Goal: Information Seeking & Learning: Learn about a topic

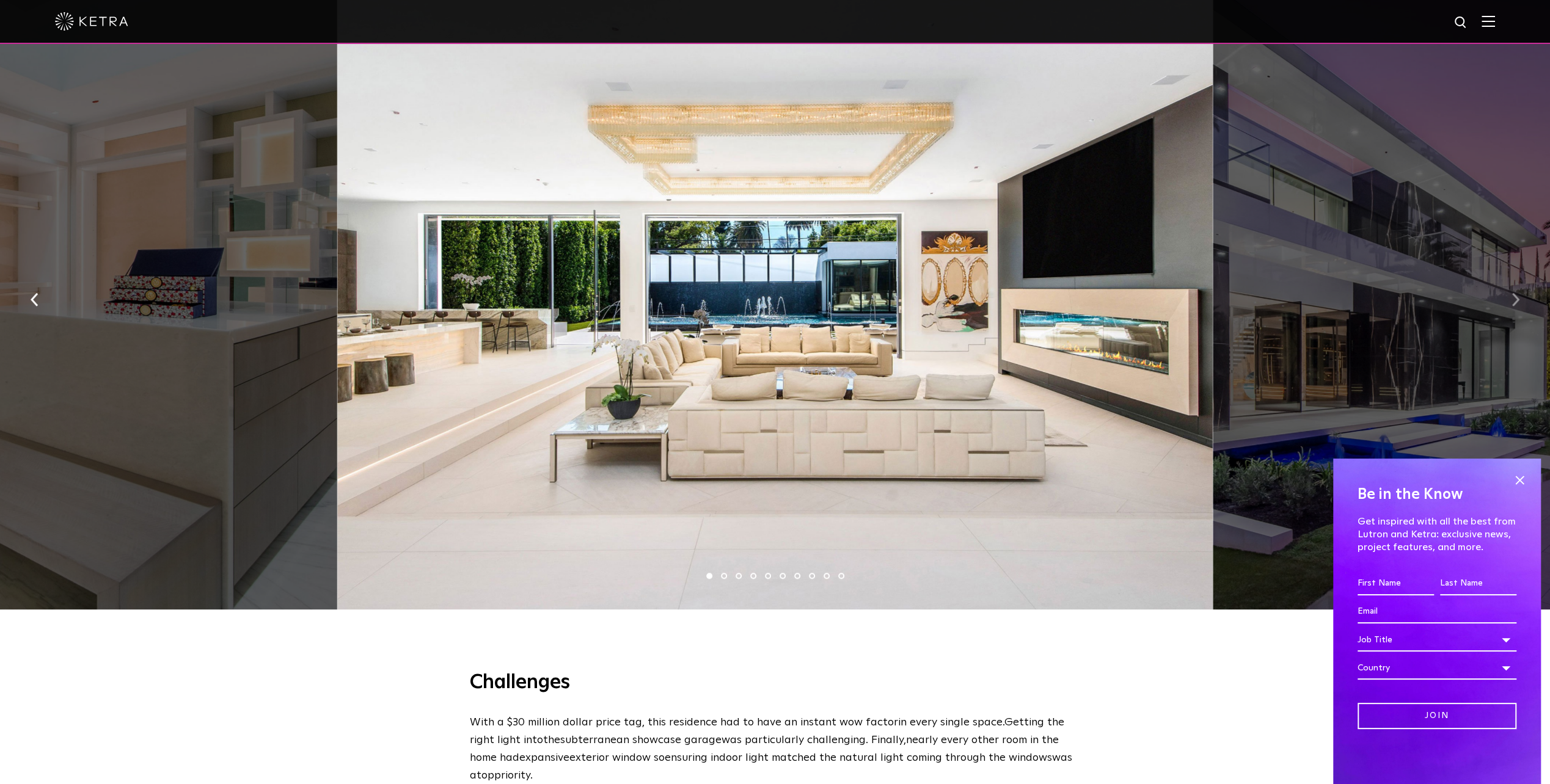
click at [1511, 297] on button "button" at bounding box center [1515, 299] width 26 height 42
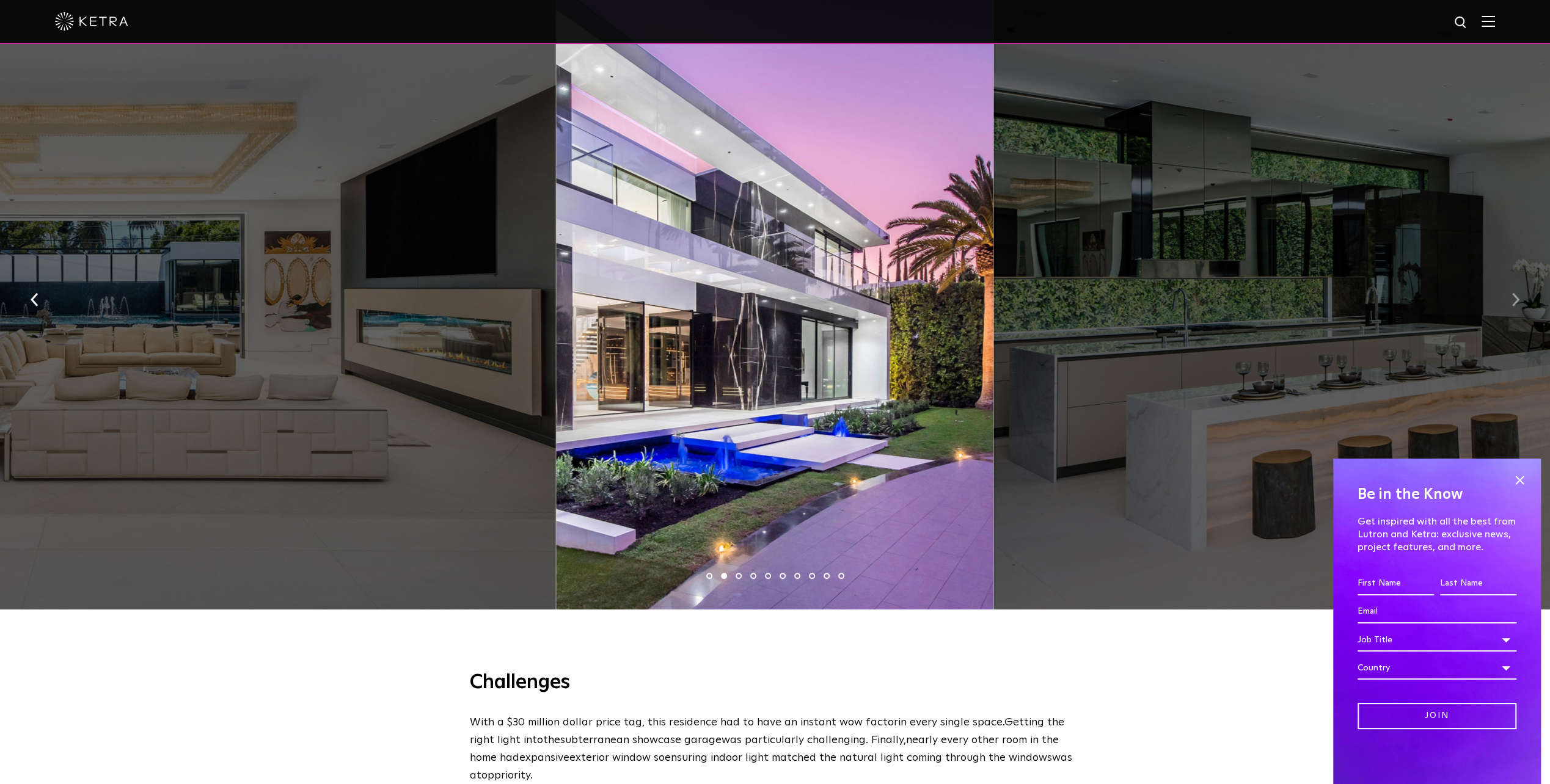
click at [1508, 293] on button "button" at bounding box center [1515, 299] width 26 height 42
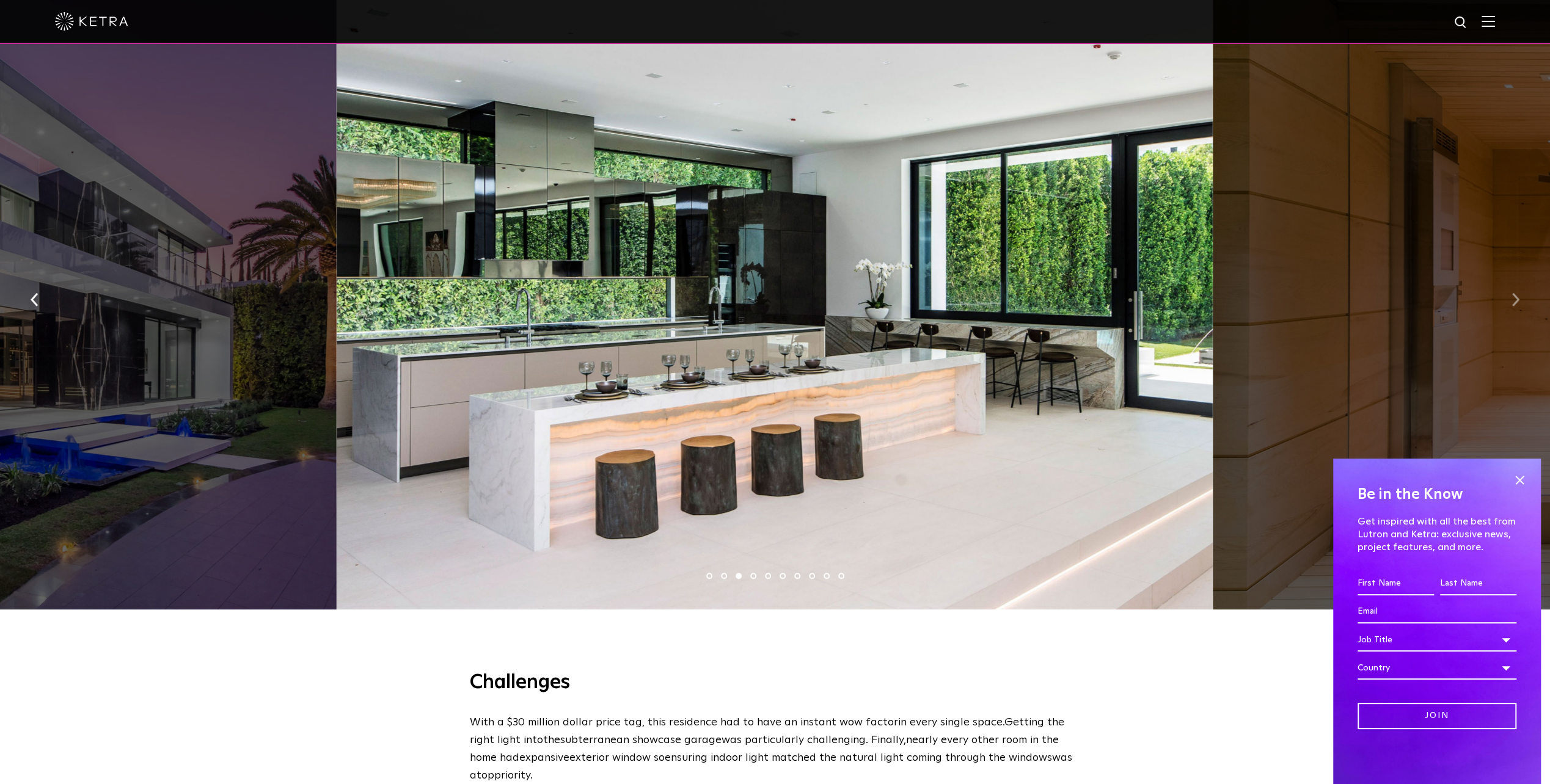
click at [1508, 294] on button "button" at bounding box center [1515, 299] width 26 height 42
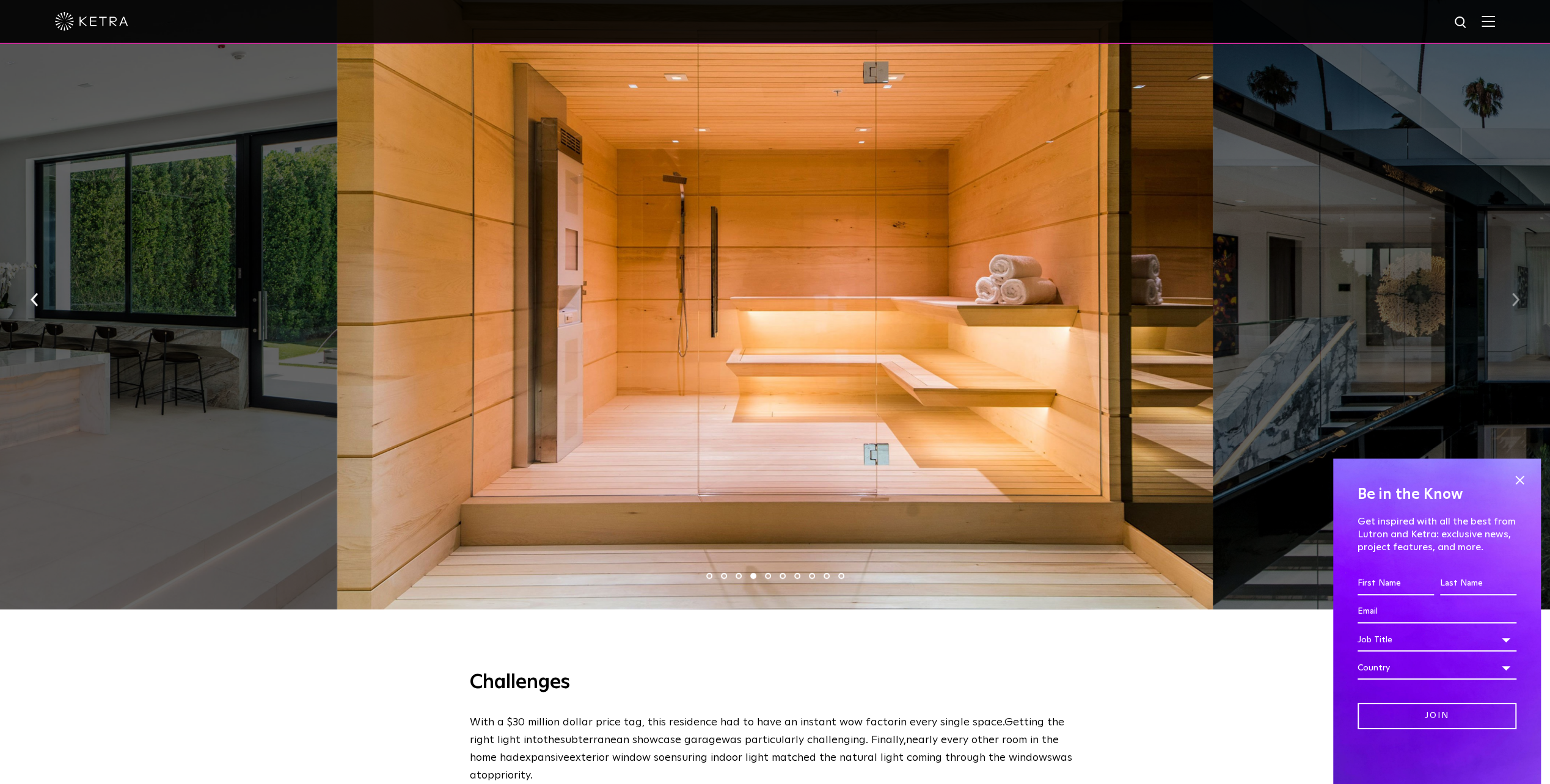
click at [1516, 300] on img "button" at bounding box center [1515, 300] width 8 height 14
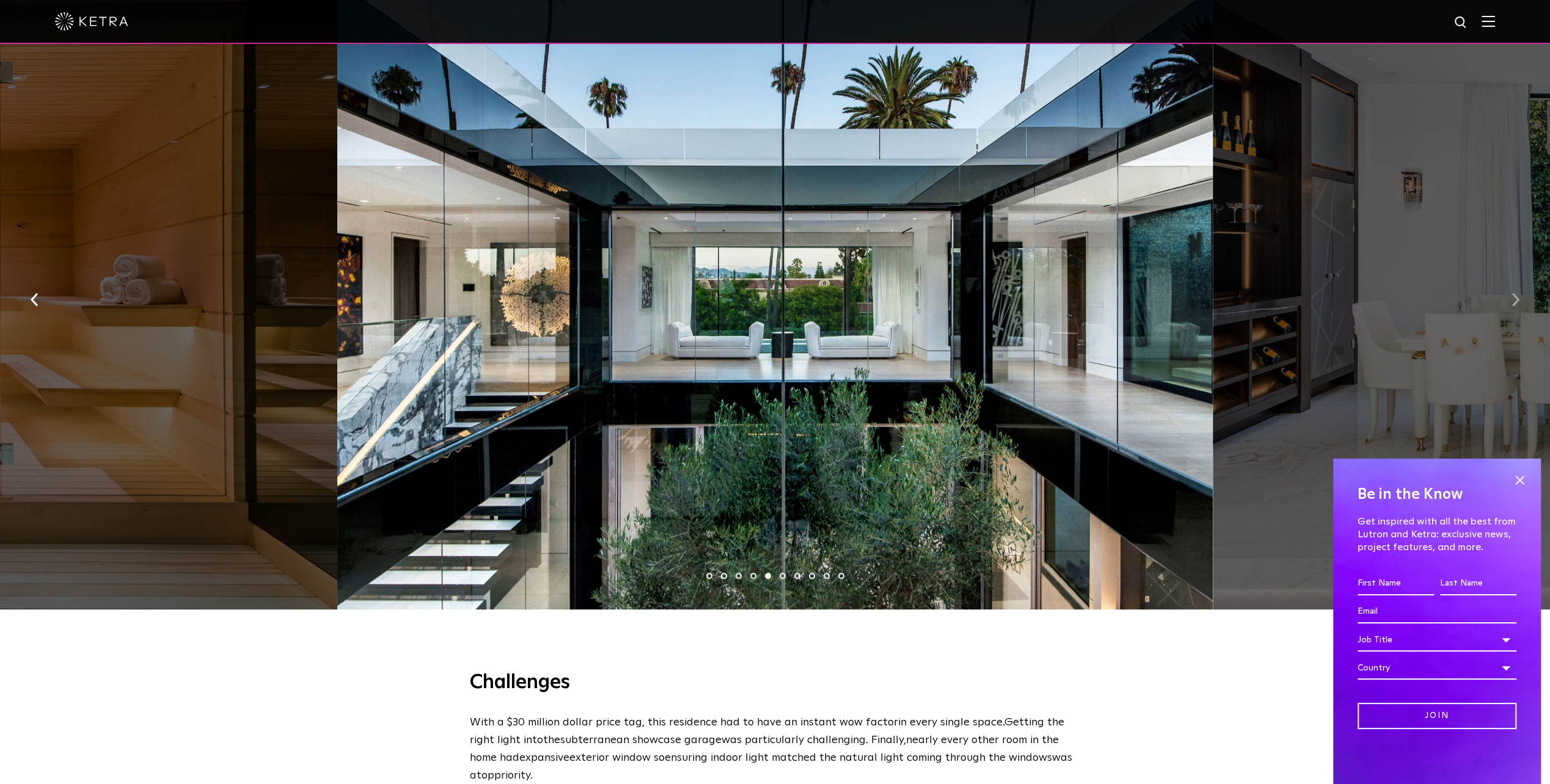
click at [1516, 300] on img "button" at bounding box center [1515, 300] width 8 height 14
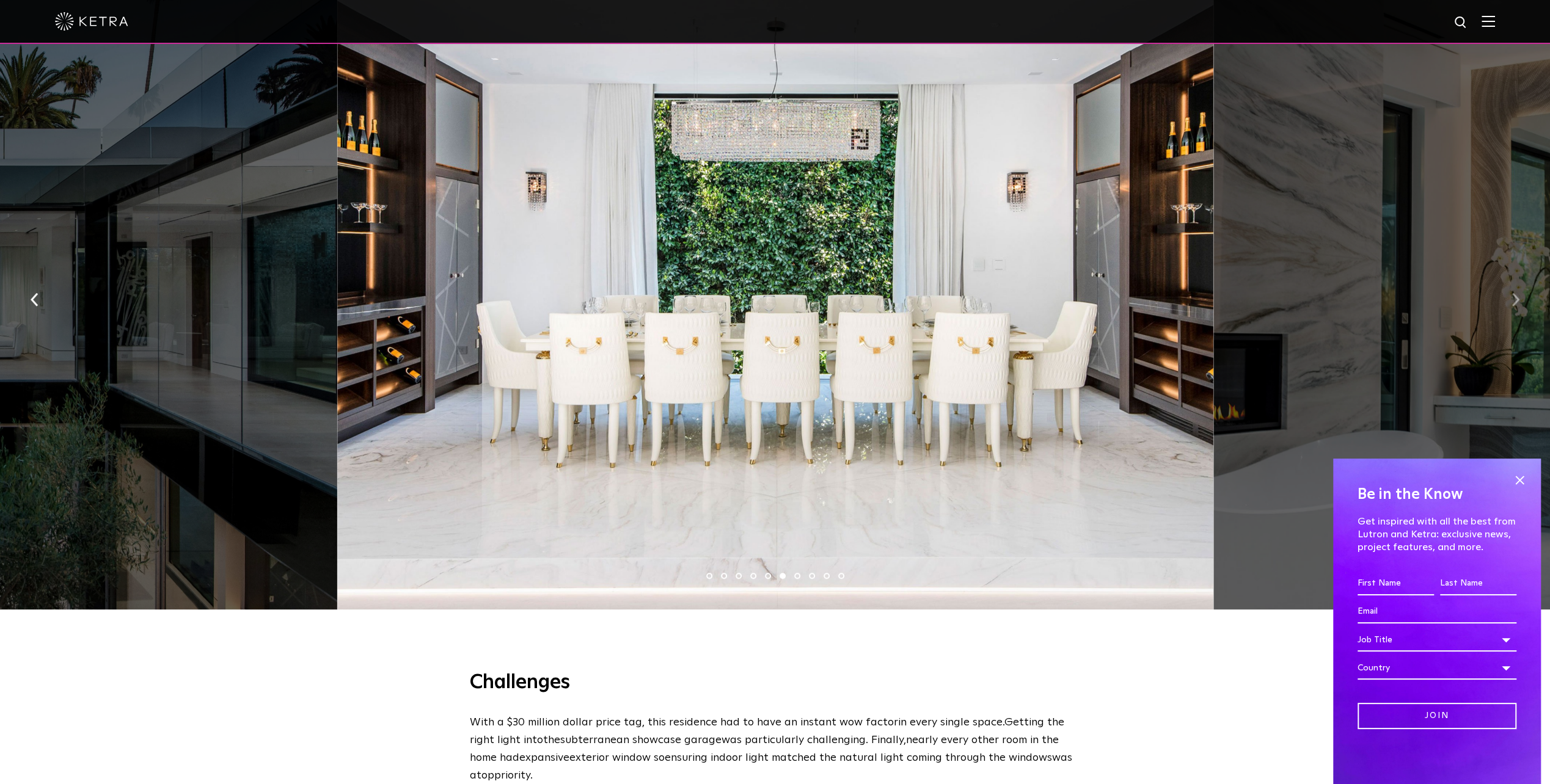
click at [1516, 300] on img "button" at bounding box center [1515, 300] width 8 height 14
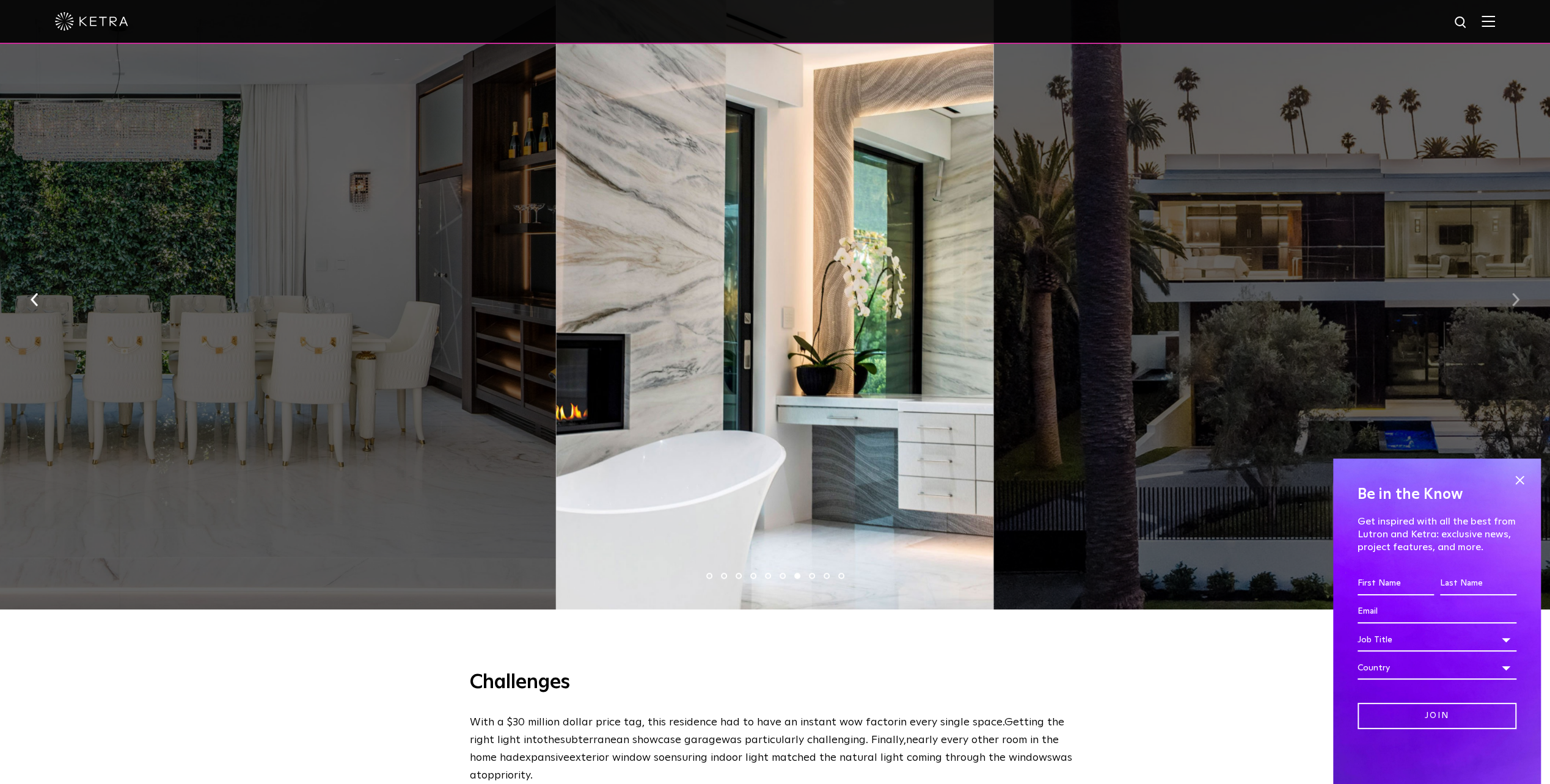
click at [1516, 300] on img "button" at bounding box center [1515, 300] width 8 height 14
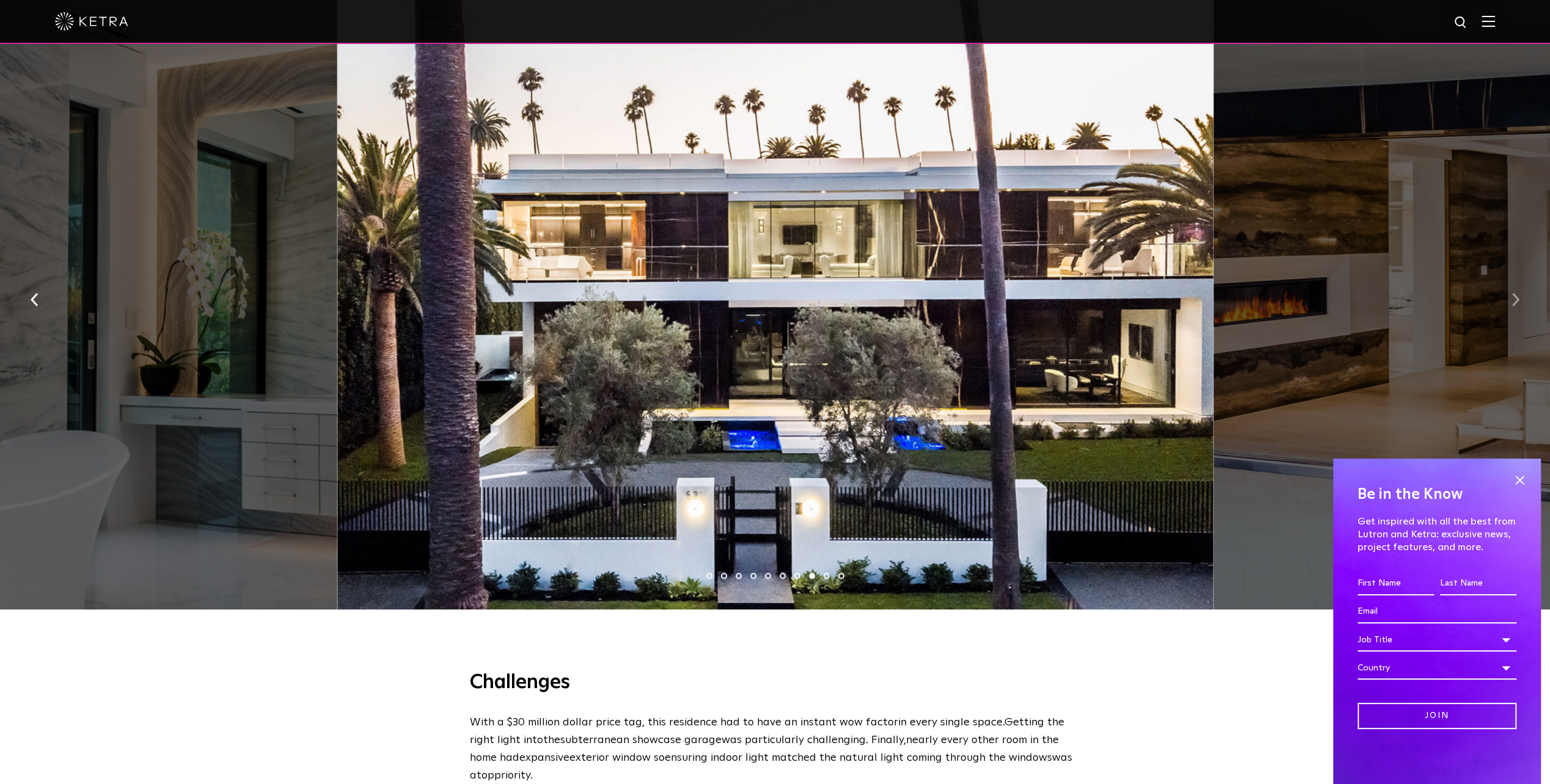
click at [1516, 300] on img "button" at bounding box center [1515, 300] width 8 height 14
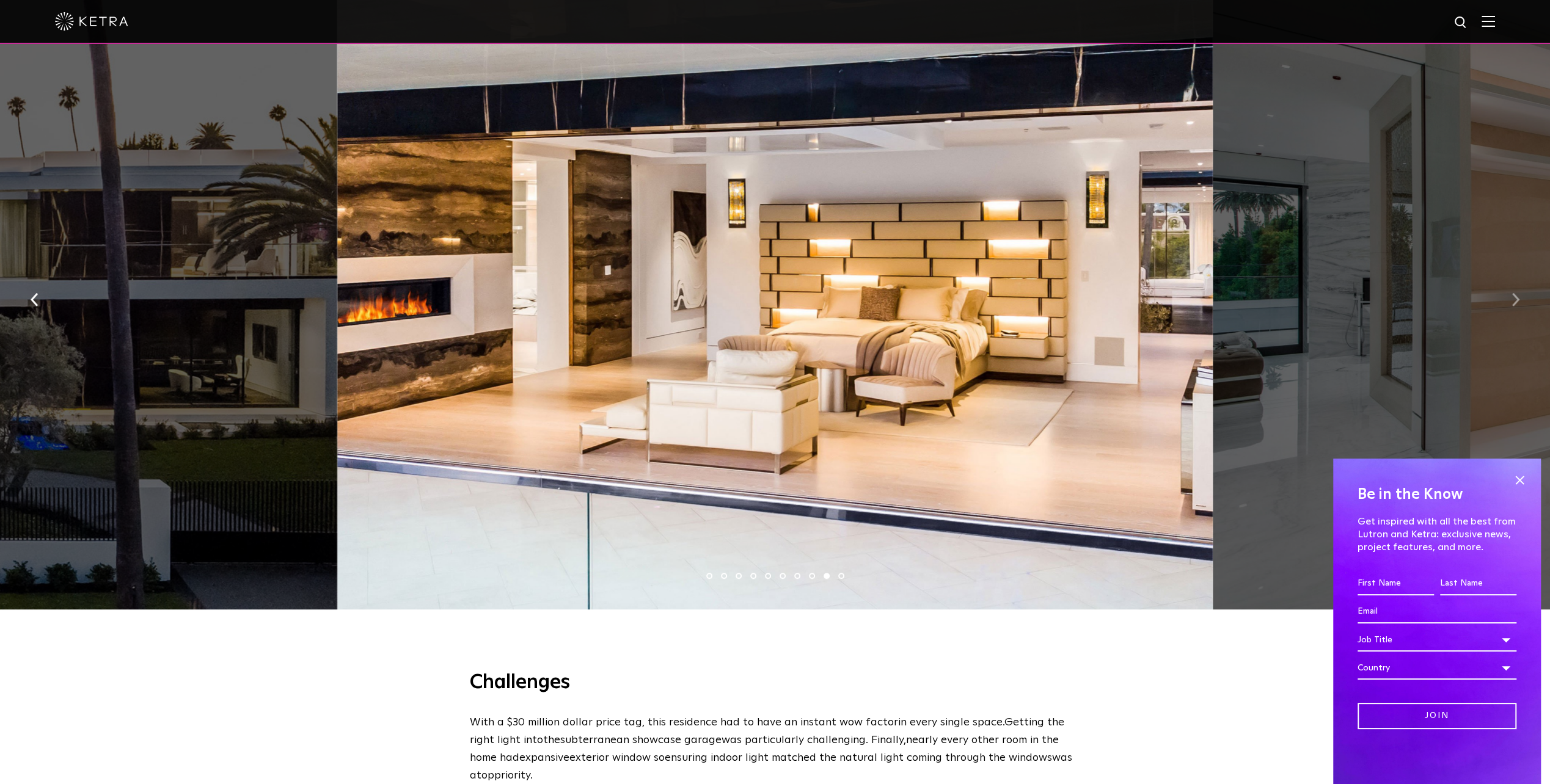
click at [1511, 305] on img "button" at bounding box center [1515, 300] width 8 height 14
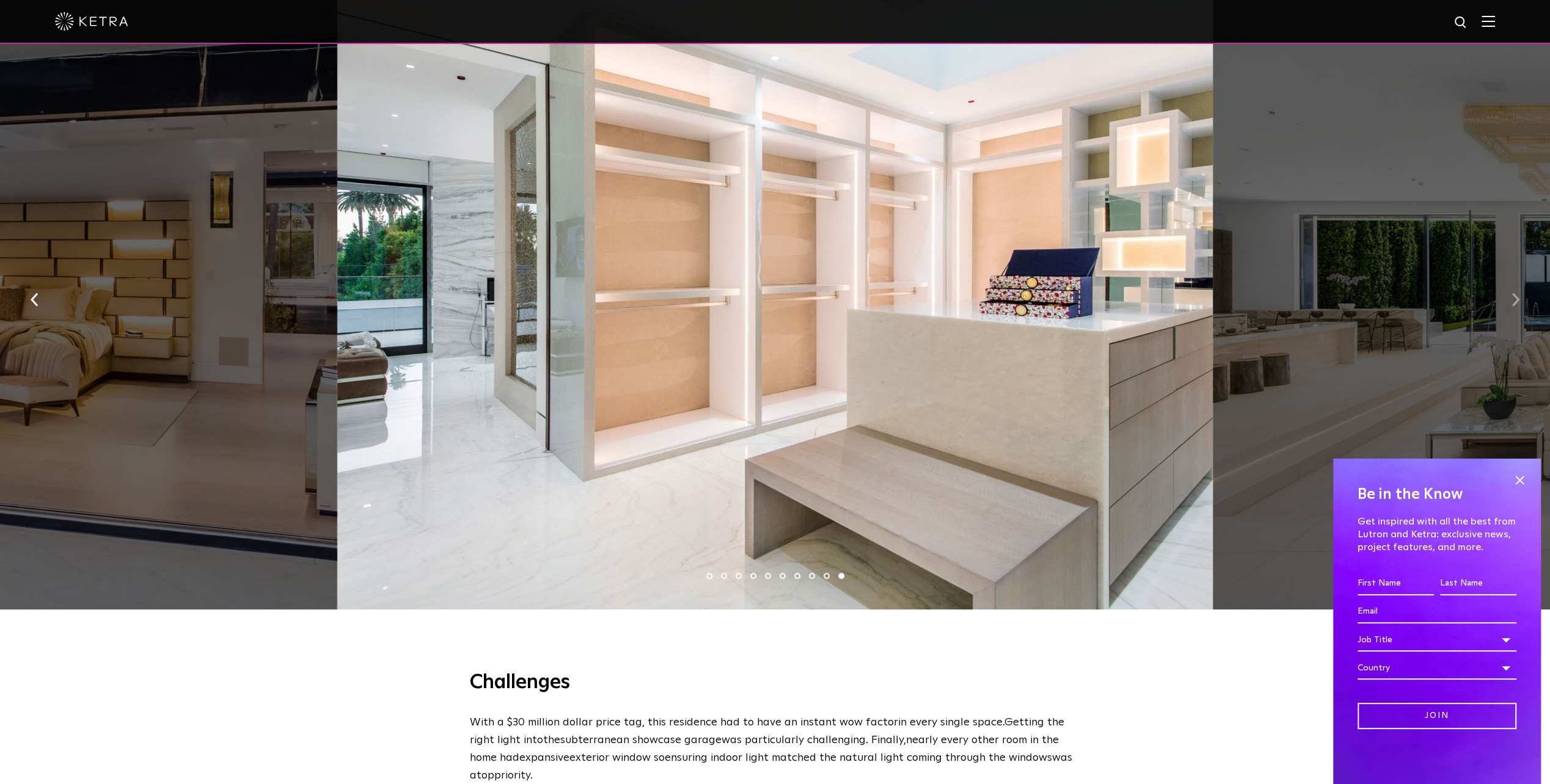
click at [1511, 305] on img "button" at bounding box center [1515, 300] width 8 height 14
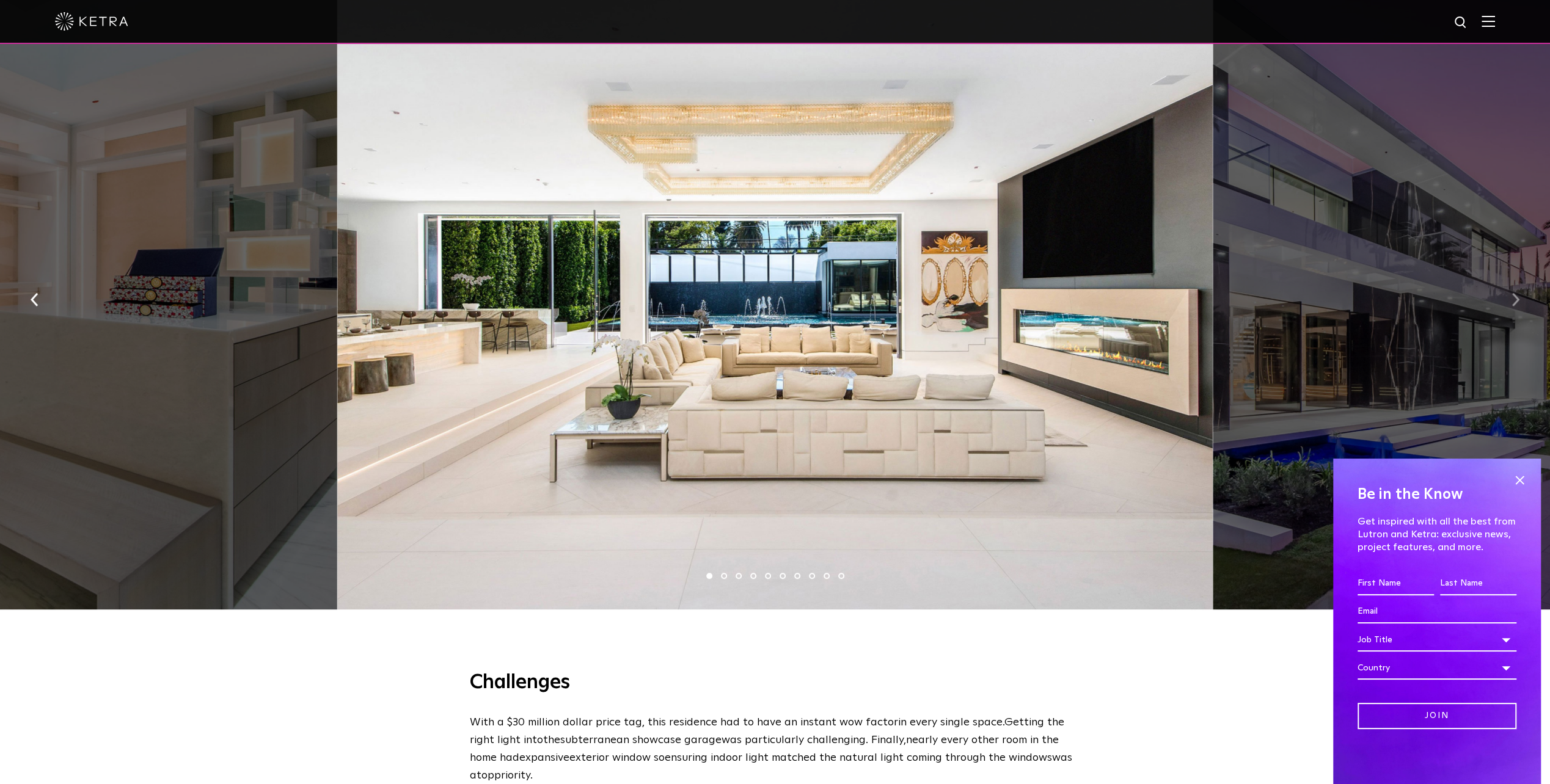
click at [1511, 305] on img "button" at bounding box center [1515, 300] width 8 height 14
